Goal: Task Accomplishment & Management: Manage account settings

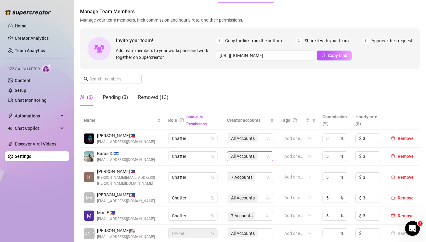
scroll to position [27, 0]
click at [36, 50] on link "Team Analytics" at bounding box center [30, 50] width 30 height 5
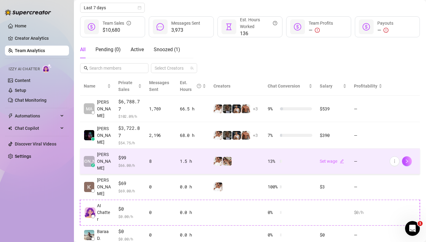
scroll to position [81, 0]
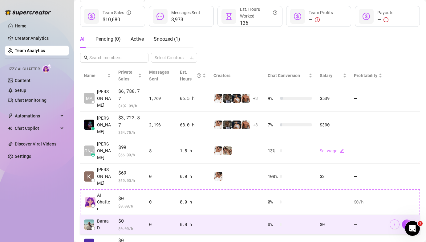
click at [393, 222] on icon "more" at bounding box center [394, 224] width 4 height 4
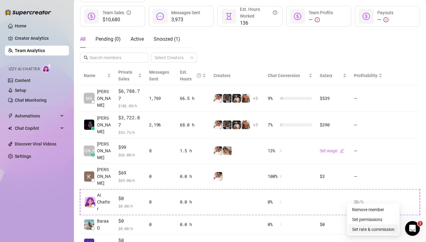
click at [368, 228] on link "Set rate & commission" at bounding box center [373, 229] width 43 height 5
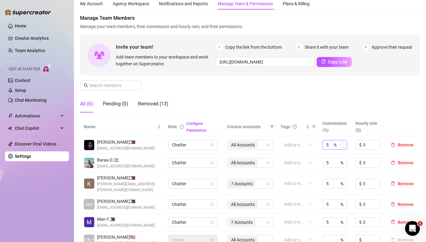
scroll to position [20, 0]
click at [38, 49] on link "Team Analytics" at bounding box center [30, 50] width 30 height 5
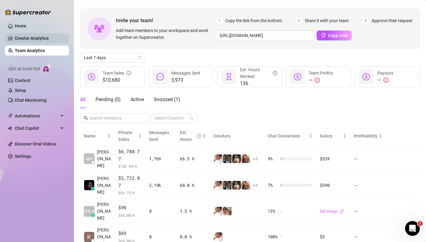
click at [43, 37] on link "Creator Analytics" at bounding box center [39, 38] width 49 height 10
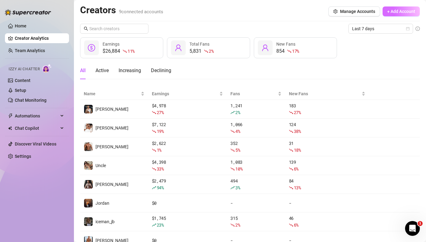
click at [401, 13] on span "+ Add Account" at bounding box center [401, 11] width 28 height 5
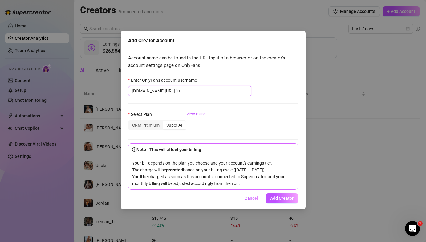
type input "j"
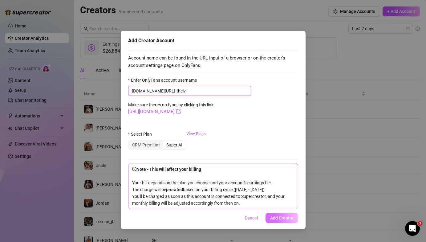
type input "thelv"
click at [276, 219] on span "Add Creator" at bounding box center [281, 217] width 23 height 5
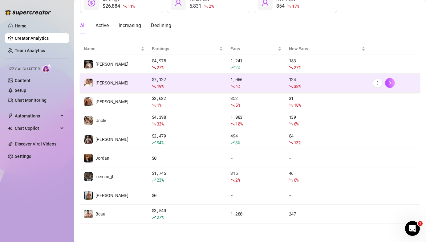
scroll to position [63, 0]
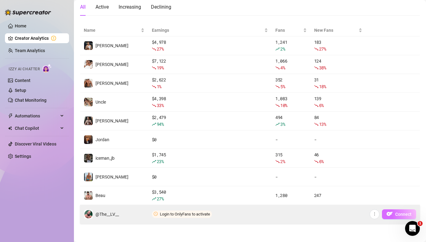
click at [396, 216] on span "Connect" at bounding box center [403, 214] width 16 height 5
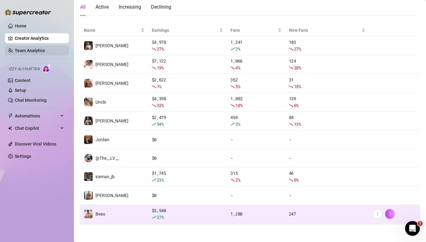
click at [42, 48] on link "Team Analytics" at bounding box center [30, 50] width 30 height 5
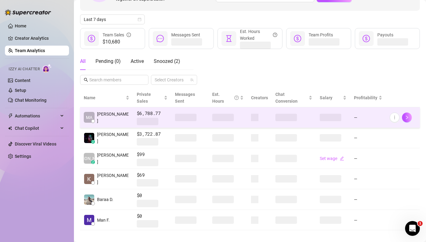
scroll to position [63, 0]
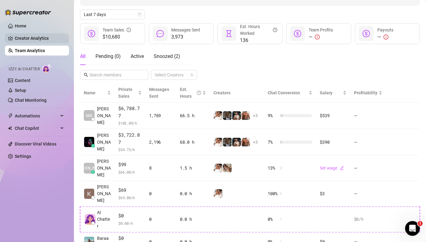
click at [47, 38] on link "Creator Analytics" at bounding box center [39, 38] width 49 height 10
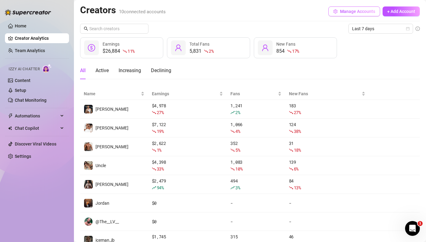
click at [334, 15] on button "Manage Accounts" at bounding box center [354, 11] width 52 height 10
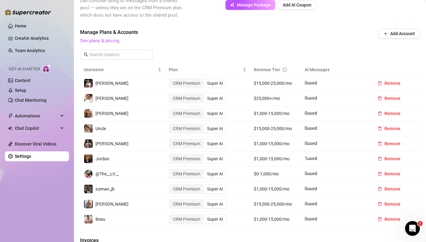
scroll to position [185, 0]
click at [41, 48] on link "Team Analytics" at bounding box center [30, 50] width 30 height 5
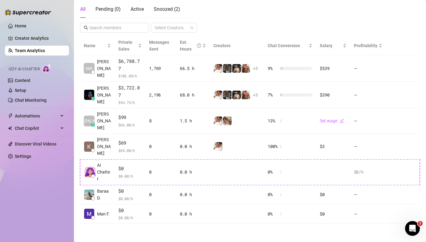
scroll to position [83, 0]
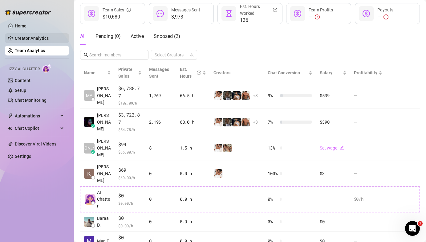
click at [18, 36] on link "Creator Analytics" at bounding box center [39, 38] width 49 height 10
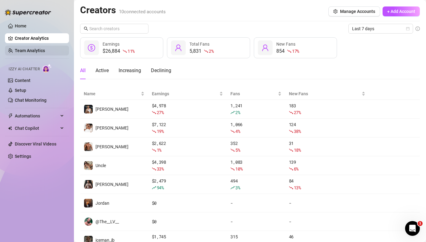
click at [45, 51] on link "Team Analytics" at bounding box center [30, 50] width 30 height 5
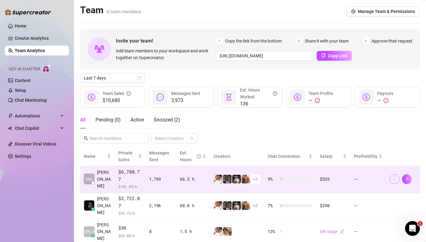
click at [395, 176] on icon "more" at bounding box center [394, 178] width 4 height 4
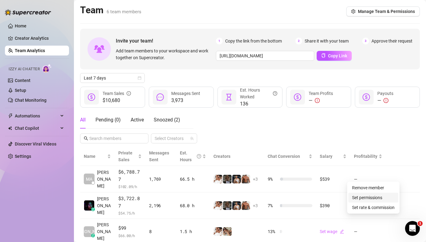
click at [366, 195] on link "Set permissions" at bounding box center [367, 197] width 30 height 5
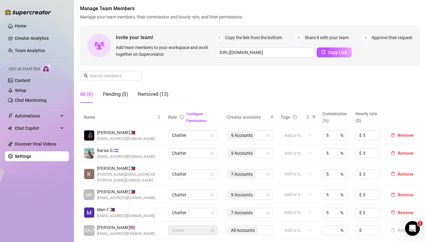
scroll to position [33, 0]
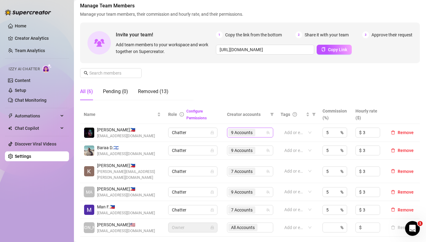
click at [241, 132] on span "9 Accounts" at bounding box center [242, 132] width 22 height 7
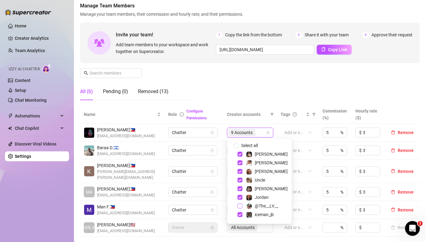
click at [241, 206] on span "Select tree node" at bounding box center [239, 205] width 5 height 5
checkbox input "true"
click at [216, 101] on div "Manage Team Members Manage your team members, their commission and hourly rate,…" at bounding box center [250, 53] width 340 height 103
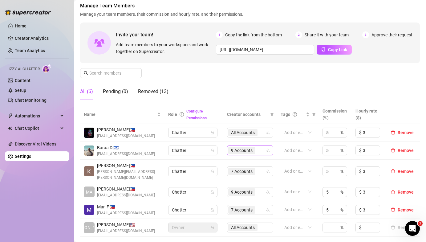
click at [235, 151] on span "9 Accounts" at bounding box center [242, 150] width 22 height 7
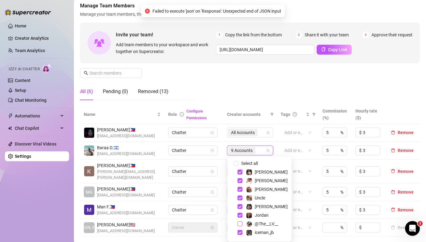
click at [239, 223] on span "Select tree node" at bounding box center [239, 223] width 5 height 5
checkbox input "true"
click at [230, 91] on div "Manage Team Members Manage your team members, their commission and hourly rate,…" at bounding box center [250, 53] width 340 height 103
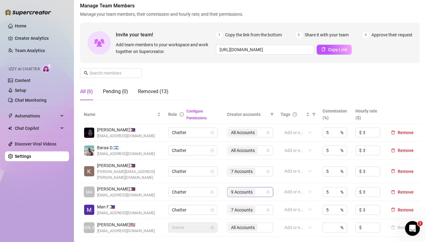
click at [239, 189] on span "9 Accounts" at bounding box center [242, 192] width 22 height 7
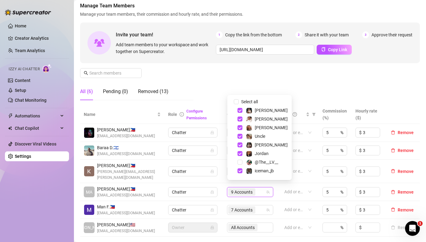
click at [241, 159] on div "@The__LV__" at bounding box center [259, 161] width 61 height 7
click at [239, 163] on span "Select tree node" at bounding box center [239, 162] width 5 height 5
checkbox input "true"
click at [193, 84] on div "All (6) Pending (0) Removed (13)" at bounding box center [136, 91] width 113 height 17
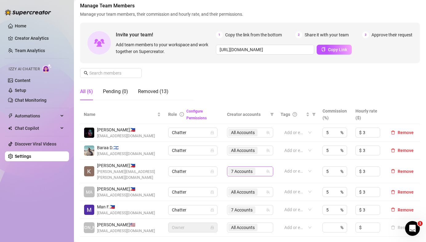
click at [241, 168] on span "7 Accounts" at bounding box center [242, 171] width 22 height 7
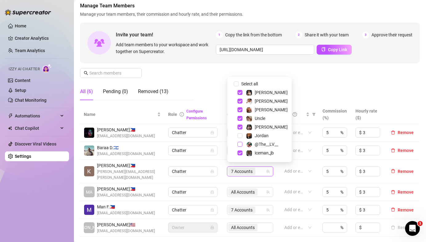
click at [241, 144] on span "Select tree node" at bounding box center [239, 144] width 5 height 5
click at [241, 129] on span "Select tree node" at bounding box center [239, 126] width 5 height 5
click at [241, 136] on span "Select tree node" at bounding box center [239, 135] width 5 height 5
click at [241, 128] on span "Select tree node" at bounding box center [239, 126] width 5 height 5
click at [220, 105] on th "Role Configure Permissions" at bounding box center [193, 114] width 59 height 19
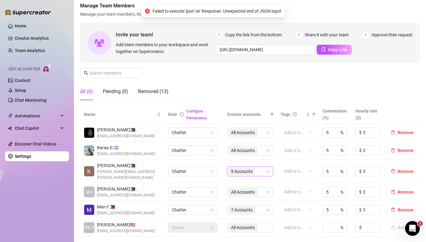
click at [237, 168] on span "9 Accounts" at bounding box center [242, 171] width 22 height 7
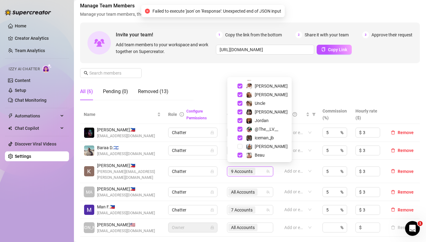
scroll to position [16, 0]
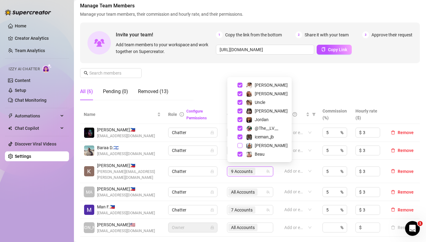
click at [240, 144] on span "Select tree node" at bounding box center [239, 145] width 5 height 5
click at [220, 96] on div "Manage Team Members Manage your team members, their commission and hourly rate,…" at bounding box center [250, 53] width 340 height 103
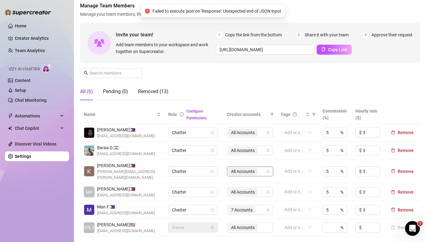
click at [235, 169] on span "All Accounts" at bounding box center [243, 171] width 24 height 7
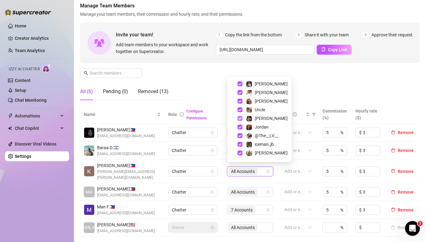
click at [241, 119] on span "Select tree node" at bounding box center [239, 118] width 5 height 5
checkbox input "false"
click at [240, 99] on span "Select tree node" at bounding box center [239, 101] width 5 height 5
click at [238, 82] on span "Select tree node" at bounding box center [239, 83] width 5 height 5
click at [238, 126] on span "Select tree node" at bounding box center [239, 126] width 5 height 5
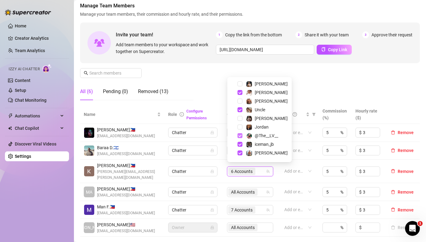
click at [238, 136] on span "Select tree node" at bounding box center [239, 135] width 5 height 5
click at [239, 145] on span "Select tree node" at bounding box center [239, 144] width 5 height 5
click at [239, 152] on span "Select tree node" at bounding box center [239, 152] width 5 height 5
click at [209, 86] on div "Manage Team Members Manage your team members, their commission and hourly rate,…" at bounding box center [250, 53] width 340 height 103
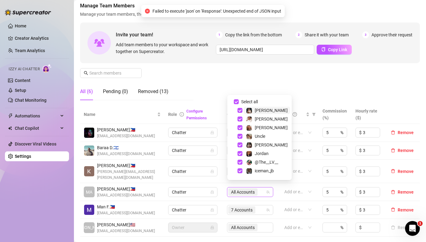
click at [251, 189] on span "All Accounts" at bounding box center [243, 192] width 24 height 7
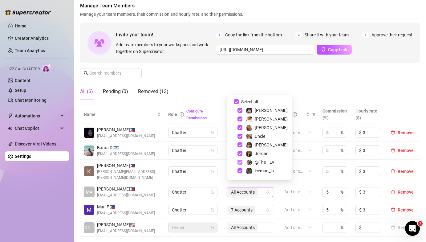
click at [239, 163] on span "Select tree node" at bounding box center [239, 162] width 5 height 5
checkbox input "false"
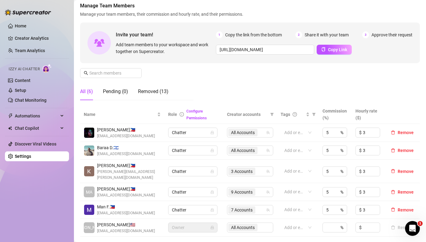
click at [214, 77] on div "Manage Team Members Manage your team members, their commission and hourly rate,…" at bounding box center [250, 53] width 340 height 103
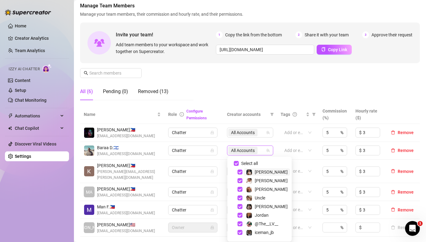
click at [244, 151] on span "All Accounts" at bounding box center [243, 150] width 24 height 7
click at [220, 163] on td "Chatter" at bounding box center [193, 172] width 59 height 24
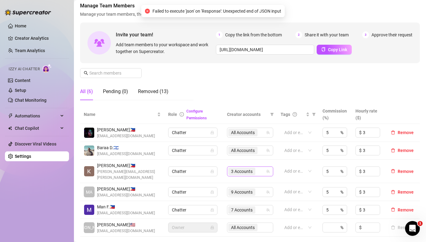
click at [234, 169] on span "3 Accounts" at bounding box center [242, 171] width 22 height 7
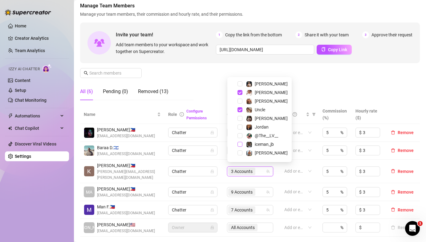
click at [240, 143] on span "Select tree node" at bounding box center [239, 144] width 5 height 5
click at [239, 90] on span "Select tree node" at bounding box center [239, 92] width 5 height 5
click at [241, 101] on span "Select tree node" at bounding box center [239, 101] width 5 height 5
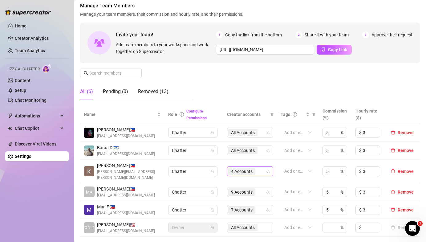
click at [220, 91] on div "Manage Team Members Manage your team members, their commission and hourly rate,…" at bounding box center [250, 53] width 340 height 103
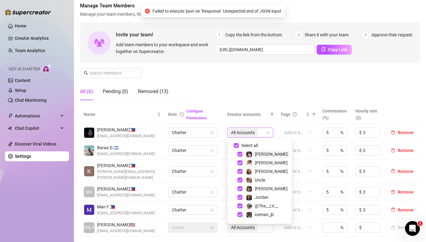
click at [237, 132] on span "All Accounts" at bounding box center [243, 132] width 24 height 7
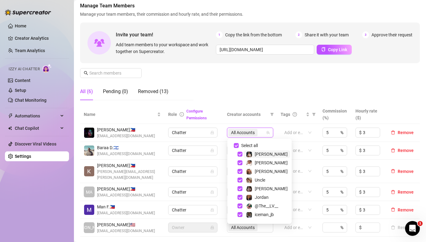
click at [230, 75] on div "Manage Team Members Manage your team members, their commission and hourly rate,…" at bounding box center [250, 53] width 340 height 103
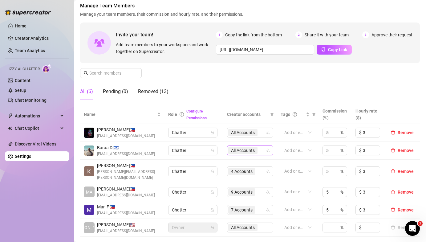
click at [238, 150] on span "All Accounts" at bounding box center [243, 150] width 24 height 7
click at [223, 168] on td "Chatter" at bounding box center [193, 172] width 59 height 24
